Goal: Communication & Community: Answer question/provide support

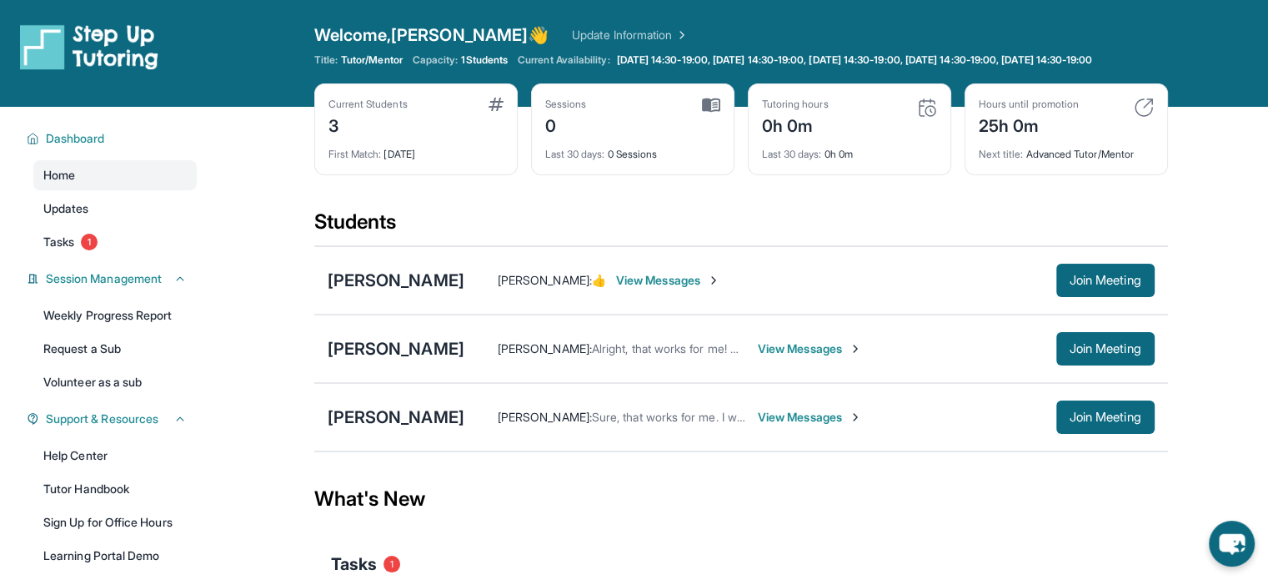
click at [819, 354] on span "View Messages" at bounding box center [810, 348] width 104 height 17
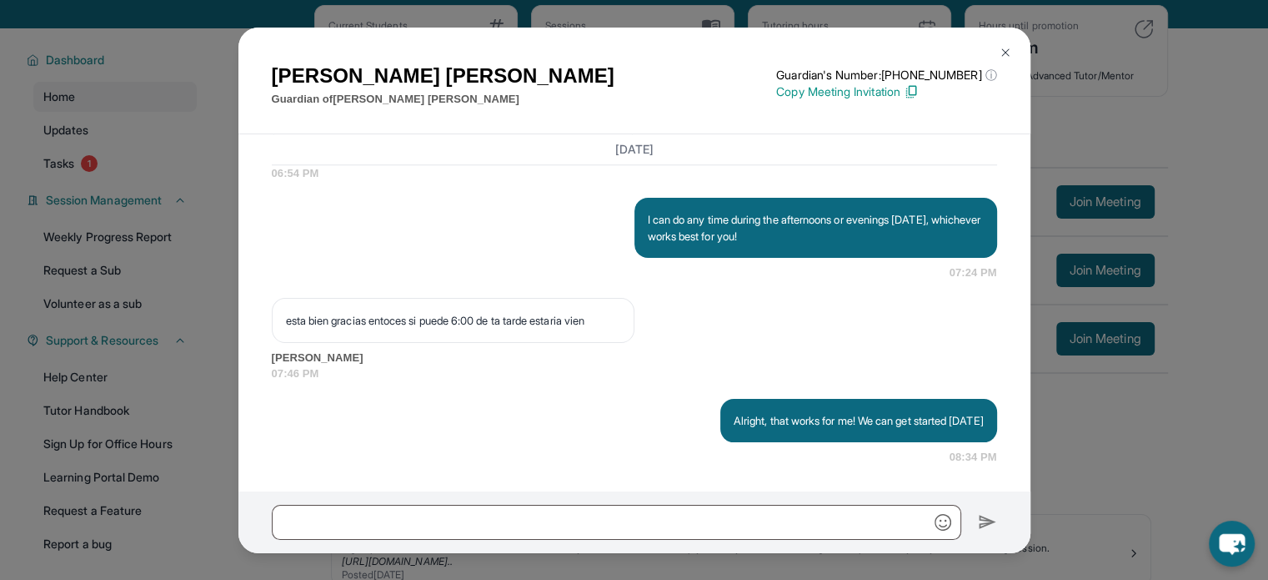
scroll to position [83, 0]
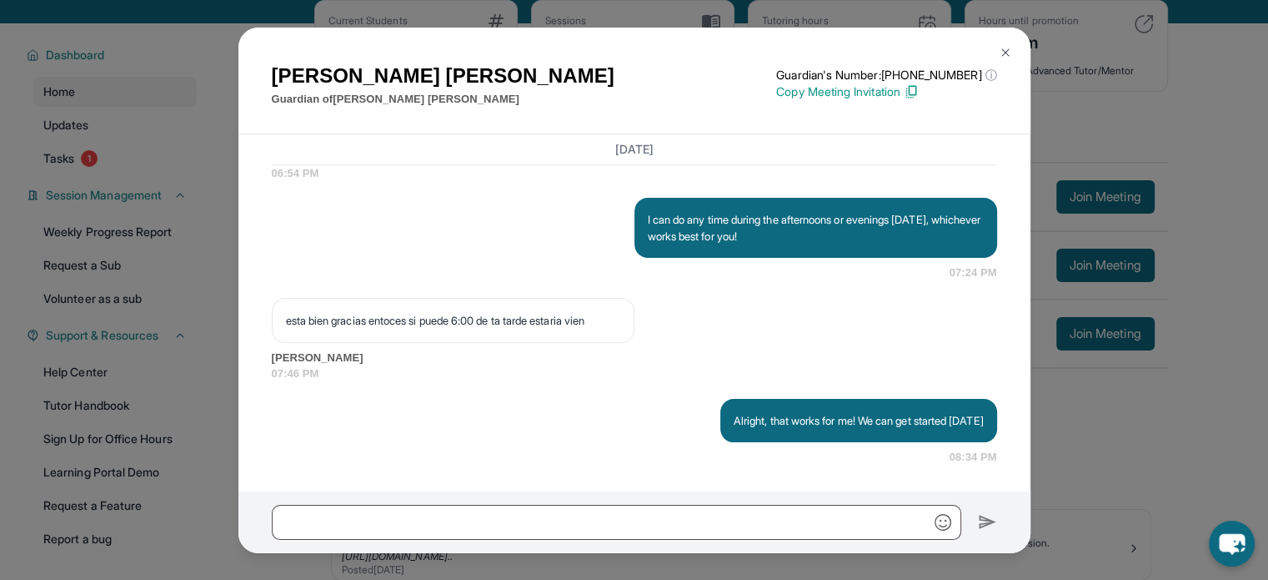
click at [1184, 484] on div "[PERSON_NAME] Guardian of [PERSON_NAME] Guardian's Number: [PHONE_NUMBER] ⓘ Thi…" at bounding box center [634, 290] width 1268 height 580
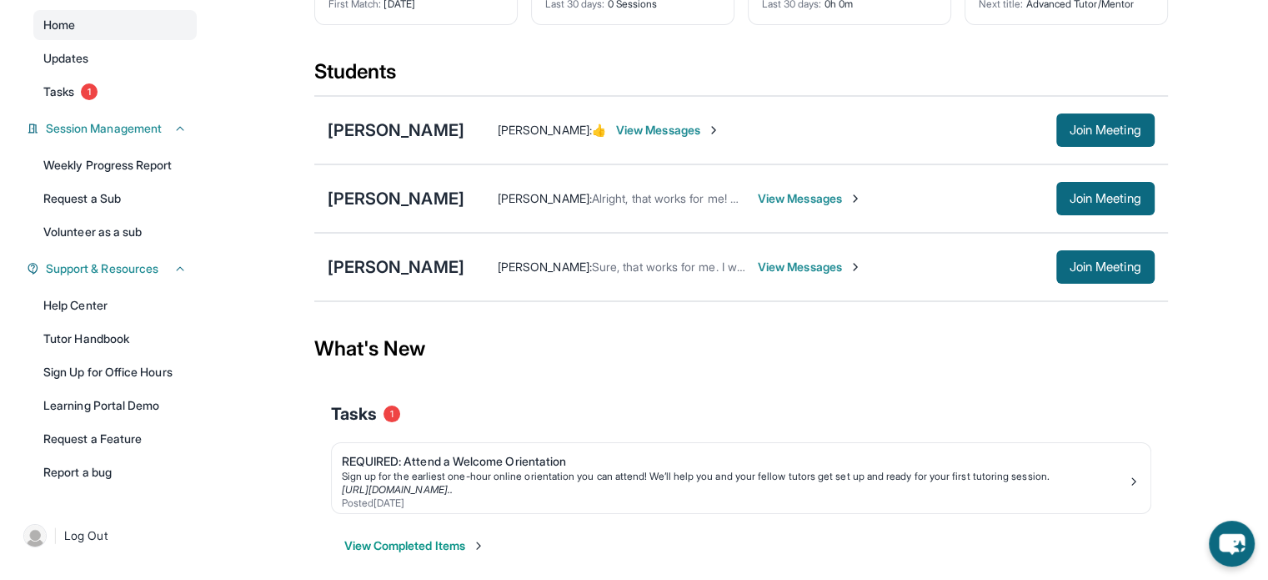
scroll to position [175, 0]
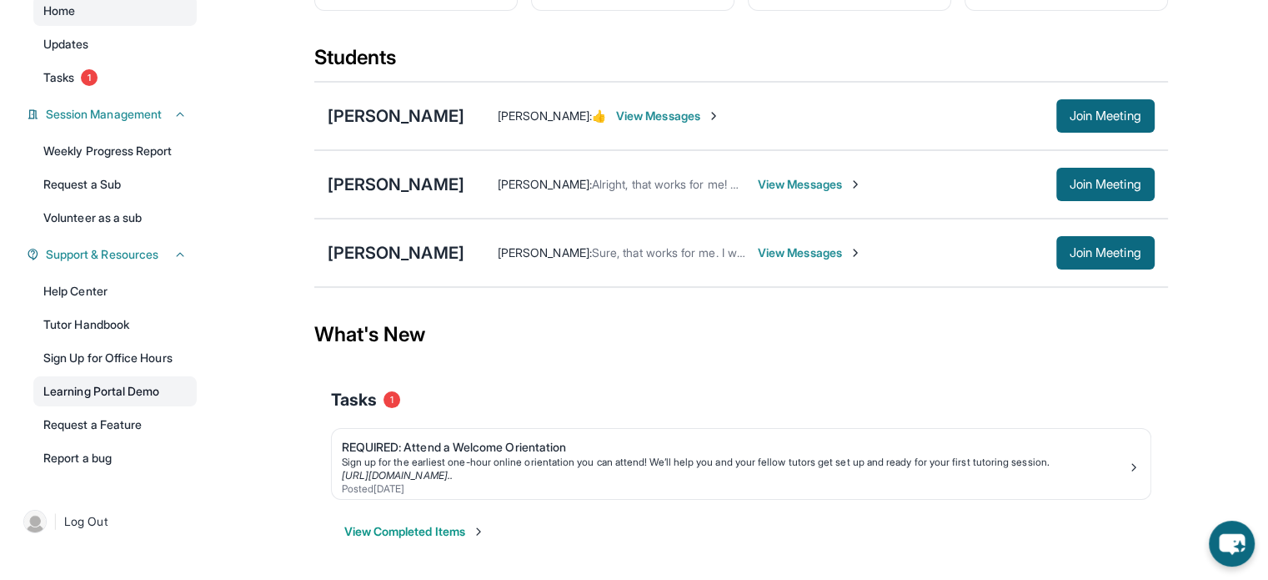
click at [82, 388] on link "Learning Portal Demo" at bounding box center [114, 391] width 163 height 30
click at [442, 124] on div "[PERSON_NAME]" at bounding box center [396, 115] width 137 height 23
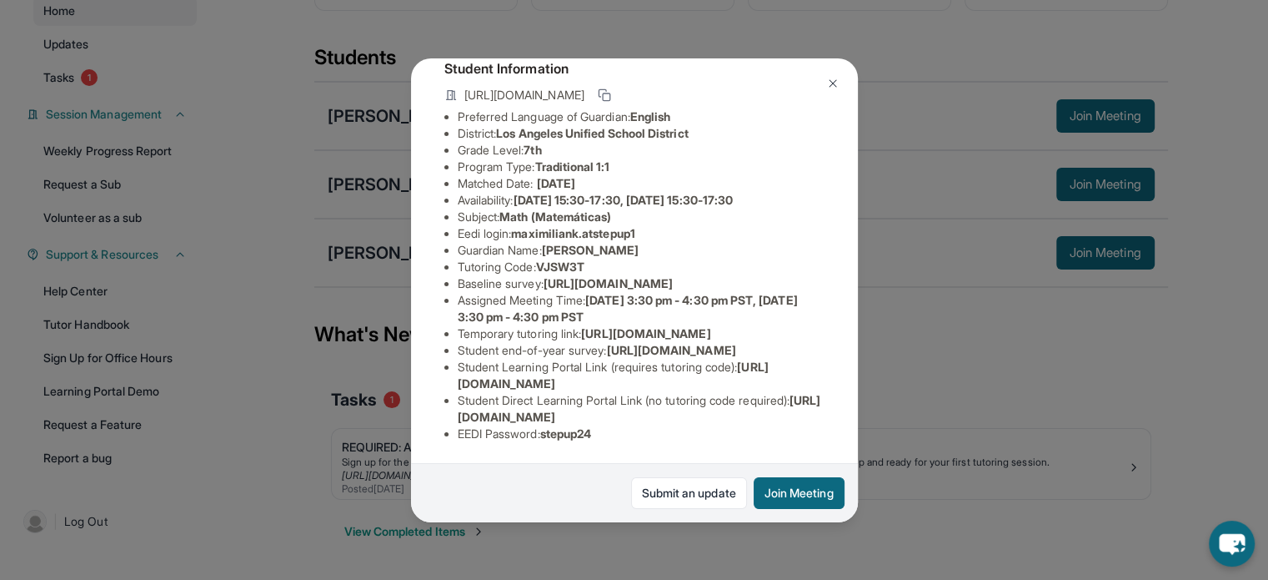
scroll to position [280, 0]
click at [898, 392] on div "[PERSON_NAME] Guardian: [PERSON_NAME] Student Information [URL][DOMAIN_NAME] Pr…" at bounding box center [634, 290] width 1268 height 580
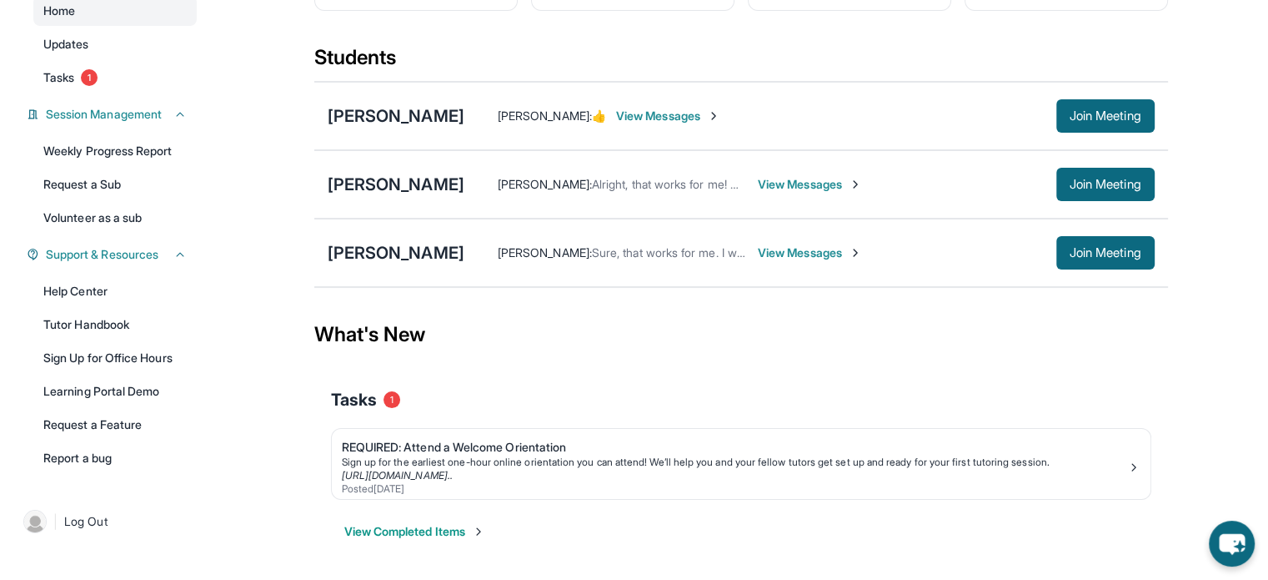
click at [687, 113] on span "View Messages" at bounding box center [668, 116] width 104 height 17
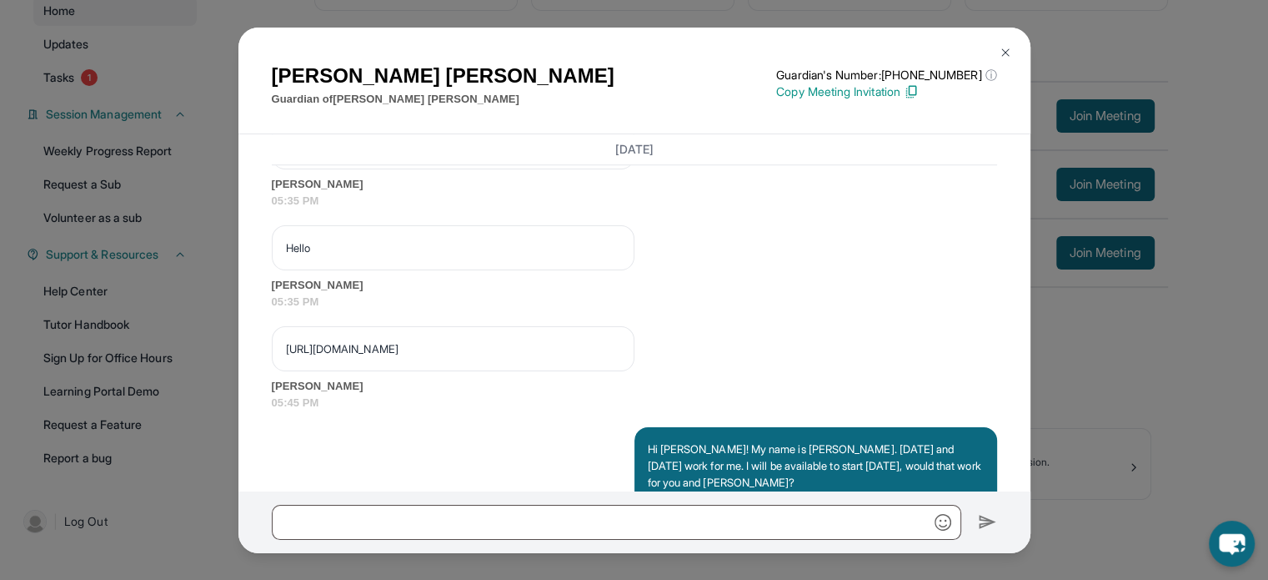
scroll to position [1418, 0]
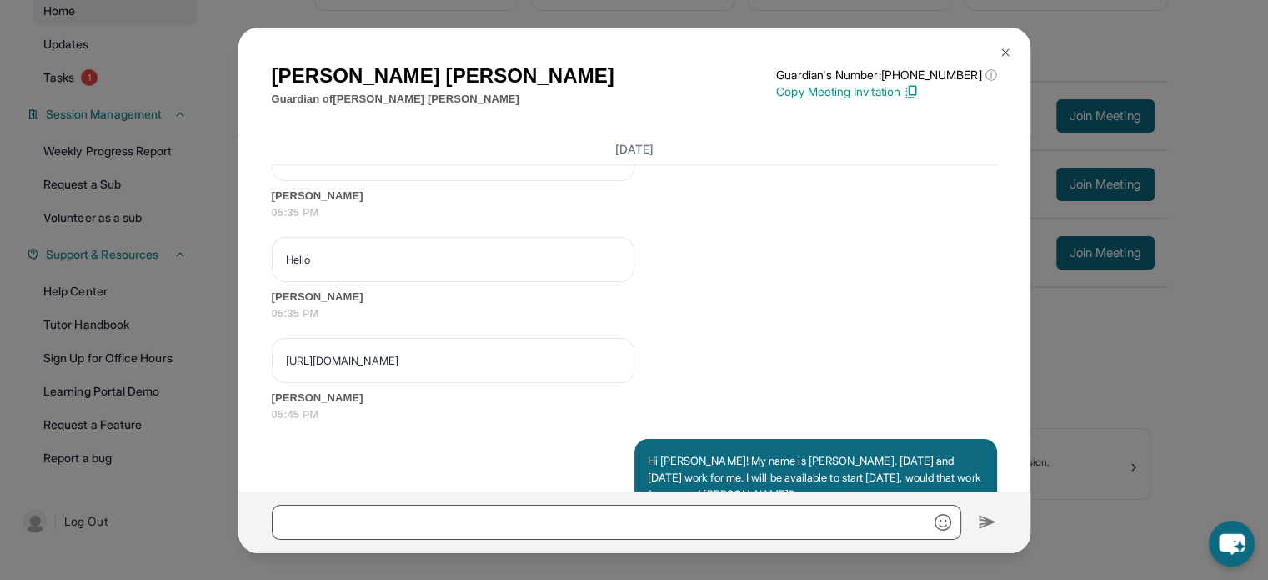
click at [1194, 395] on div "[PERSON_NAME] Guardian of [PERSON_NAME] Guardian's Number: [PHONE_NUMBER] ⓘ Thi…" at bounding box center [634, 290] width 1268 height 580
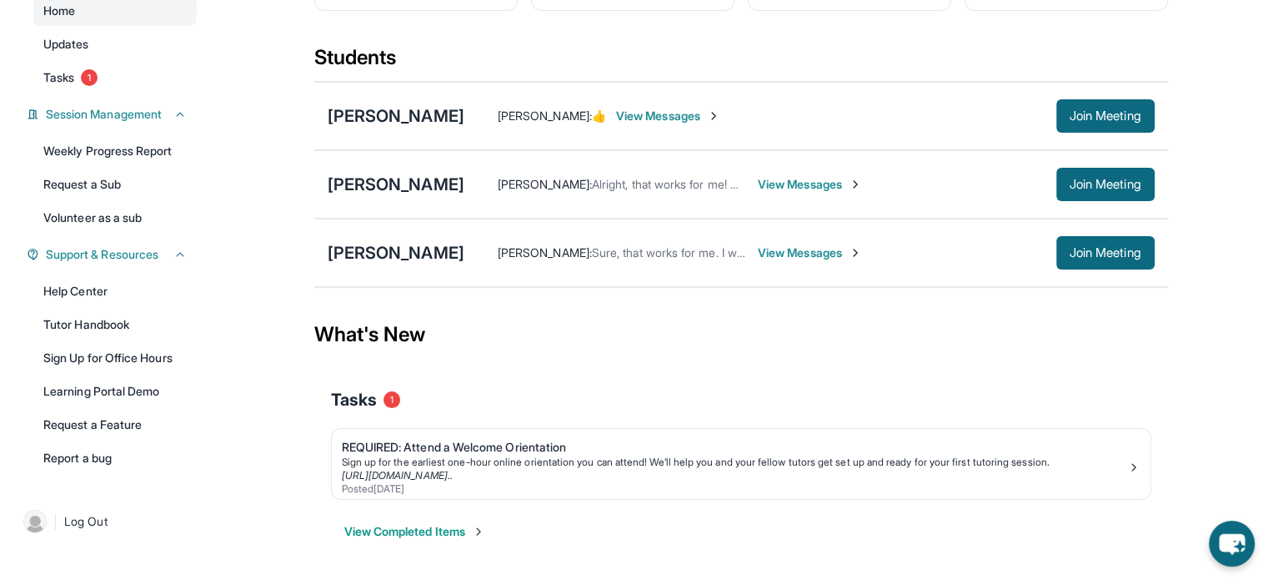
click at [419, 103] on div "[PERSON_NAME] [PERSON_NAME] : 👍 View Messages Join Meeting" at bounding box center [741, 116] width 854 height 68
click at [419, 110] on div "[PERSON_NAME]" at bounding box center [396, 115] width 137 height 23
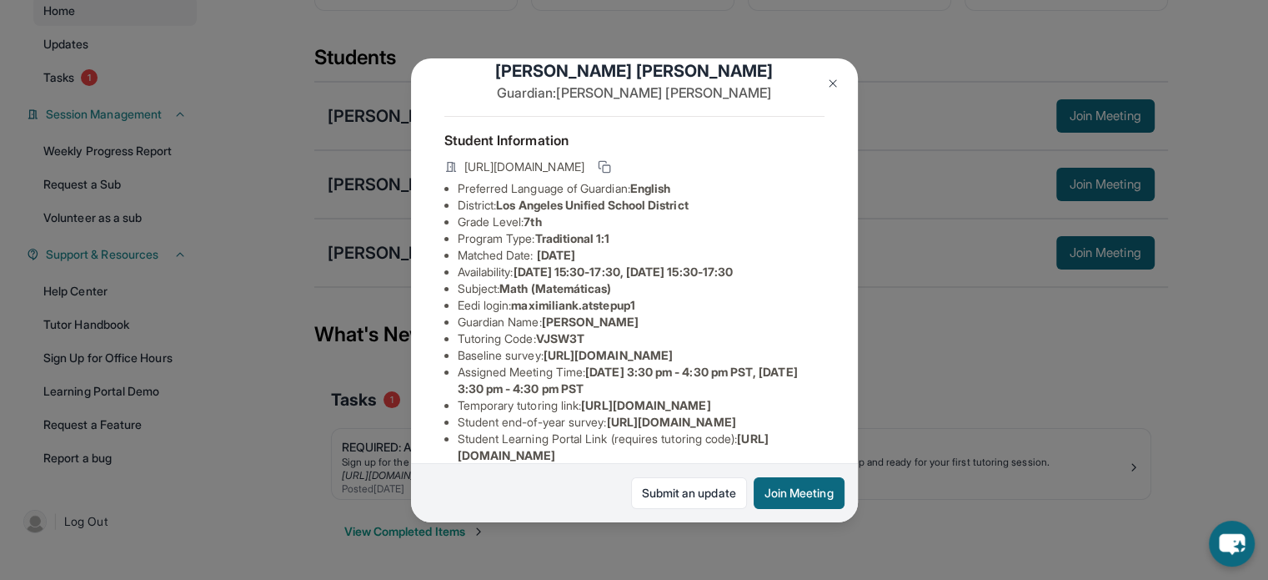
scroll to position [30, 0]
click at [897, 449] on div "[PERSON_NAME] Guardian: [PERSON_NAME] Student Information [URL][DOMAIN_NAME] Pr…" at bounding box center [634, 290] width 1268 height 580
